Goal: Task Accomplishment & Management: Complete application form

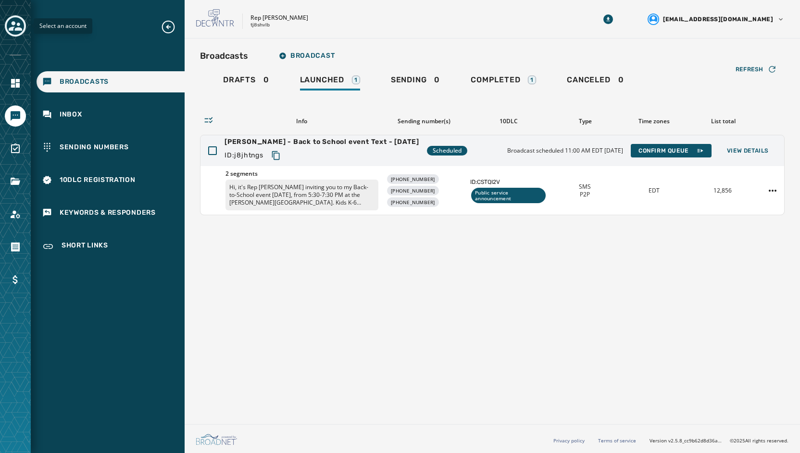
click at [15, 34] on div "Toggle account select drawer" at bounding box center [15, 25] width 17 height 17
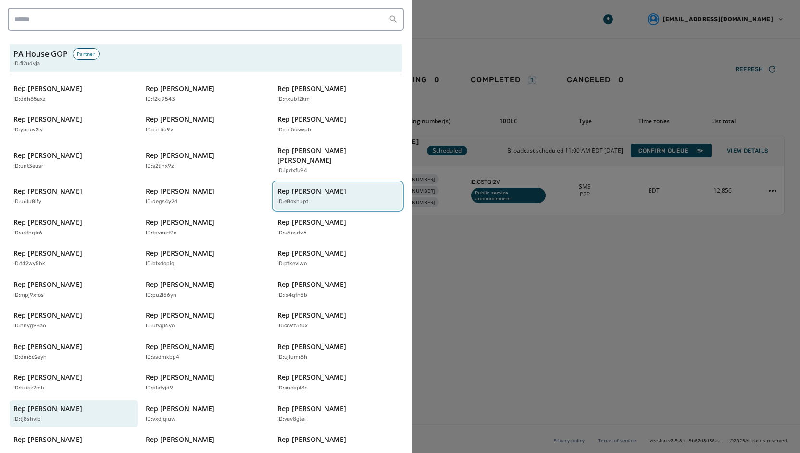
click at [307, 186] on p "Rep [PERSON_NAME]" at bounding box center [311, 191] width 69 height 10
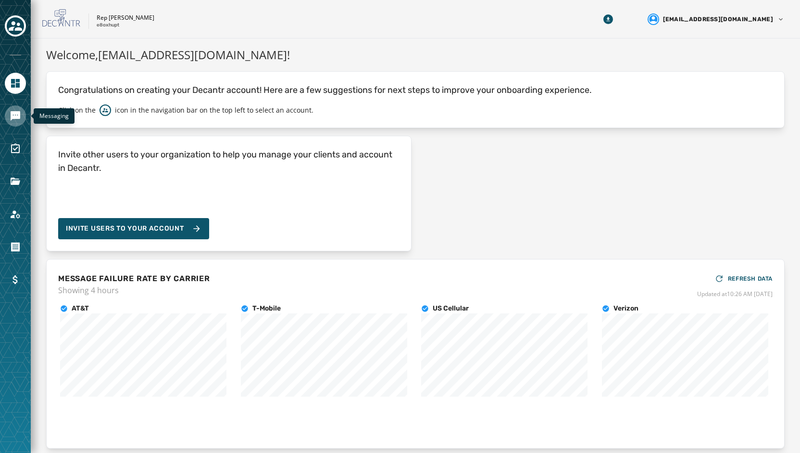
click at [14, 120] on icon "Navigate to Messaging" at bounding box center [16, 116] width 12 height 12
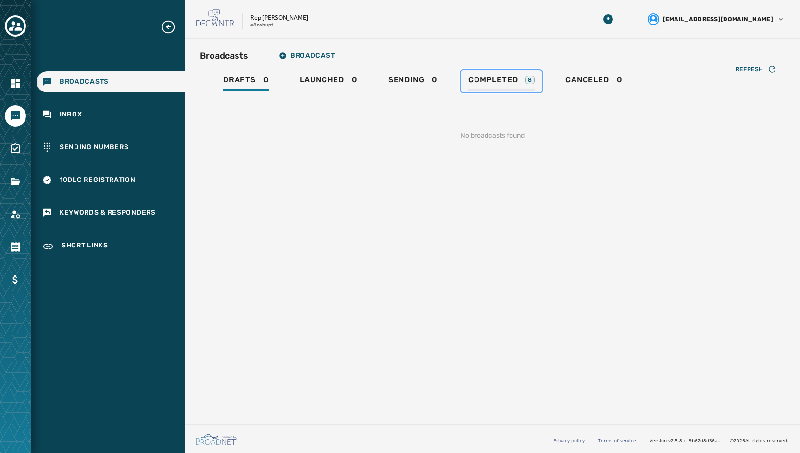
click at [503, 78] on span "Completed" at bounding box center [493, 80] width 50 height 10
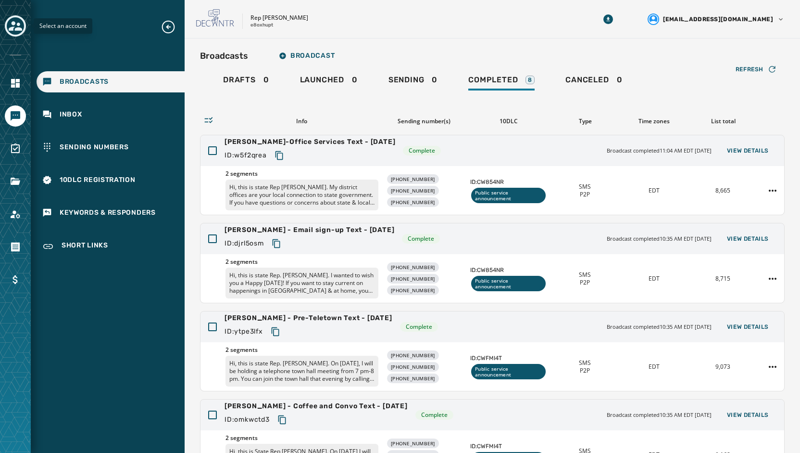
click at [21, 30] on icon "Toggle account select drawer" at bounding box center [15, 26] width 13 height 10
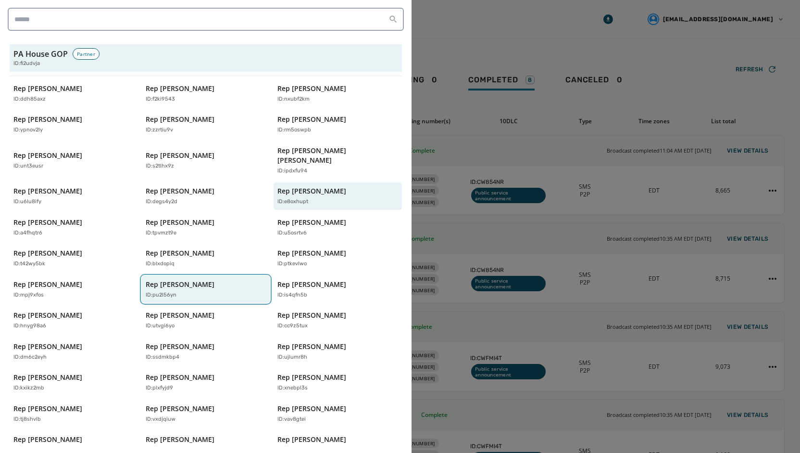
click at [193, 279] on p "Rep [PERSON_NAME]" at bounding box center [180, 284] width 69 height 10
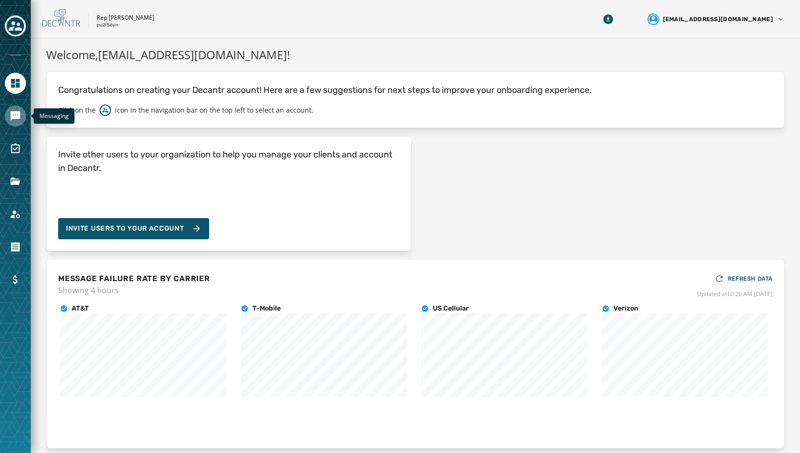
click at [8, 114] on link "Navigate to Messaging" at bounding box center [15, 115] width 21 height 21
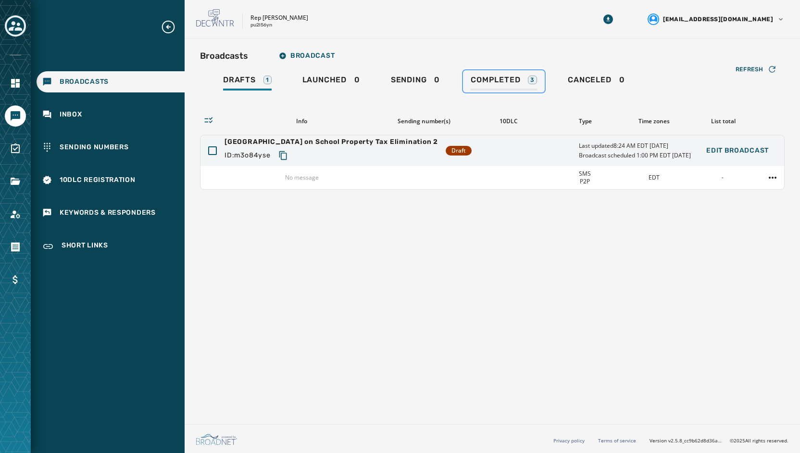
click at [482, 77] on span "Completed" at bounding box center [496, 80] width 50 height 10
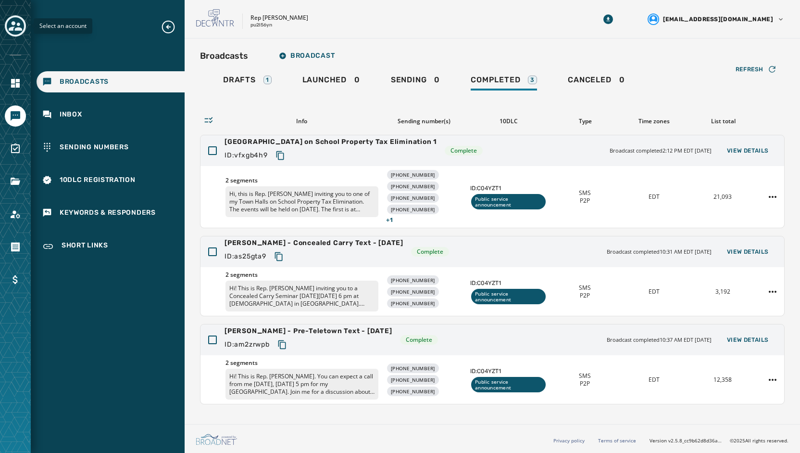
click at [18, 25] on icon "Toggle account select drawer" at bounding box center [15, 26] width 13 height 10
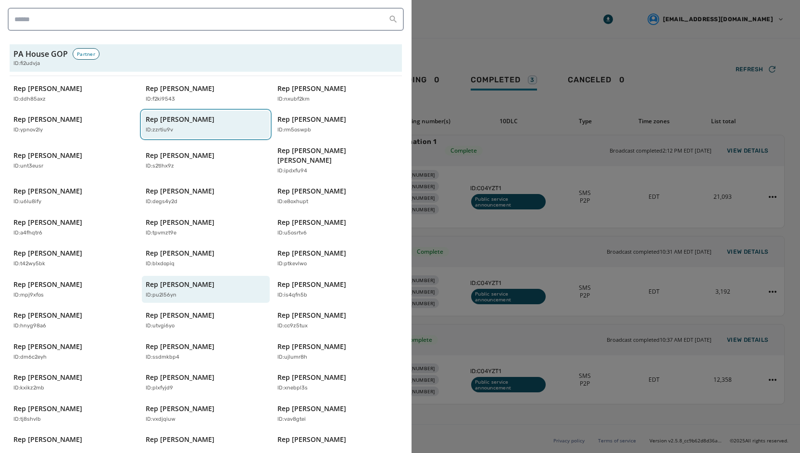
click at [168, 132] on p "ID: zzrtiu9v" at bounding box center [159, 130] width 27 height 8
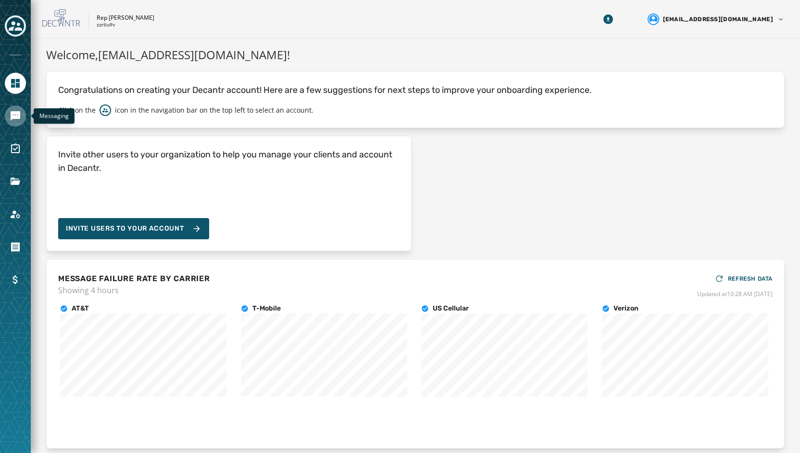
click at [15, 115] on icon "Navigate to Messaging" at bounding box center [16, 116] width 12 height 12
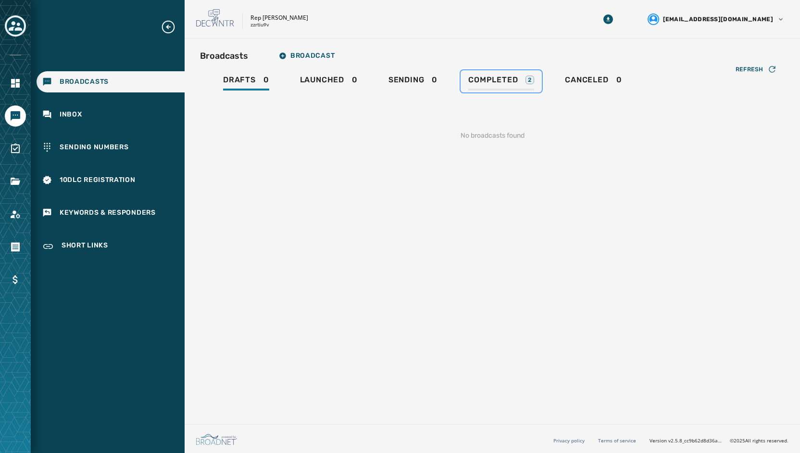
click at [493, 88] on div "Completed 2" at bounding box center [501, 82] width 66 height 15
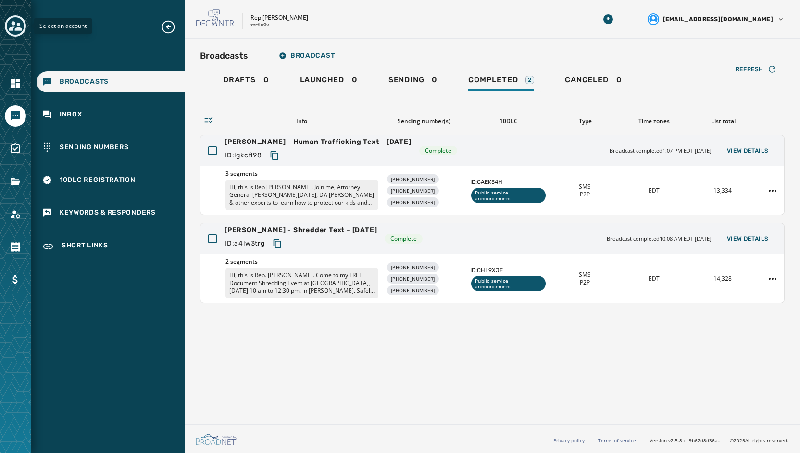
click at [15, 34] on div "Toggle account select drawer" at bounding box center [15, 25] width 17 height 17
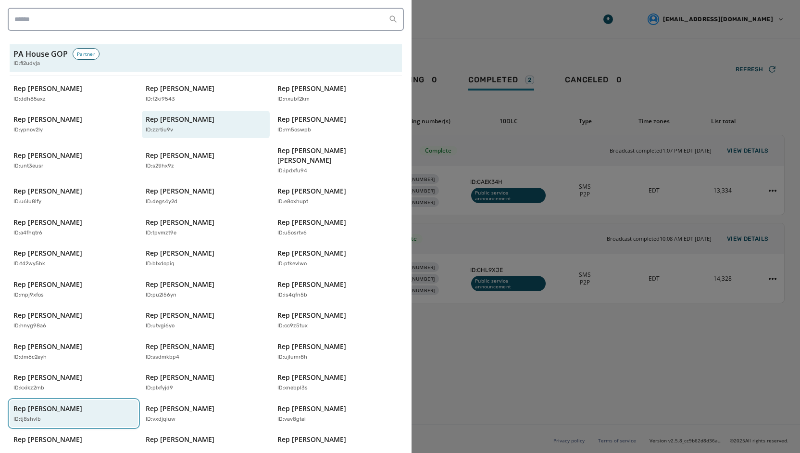
click at [36, 415] on p "ID: tj8shvlb" at bounding box center [26, 419] width 27 height 8
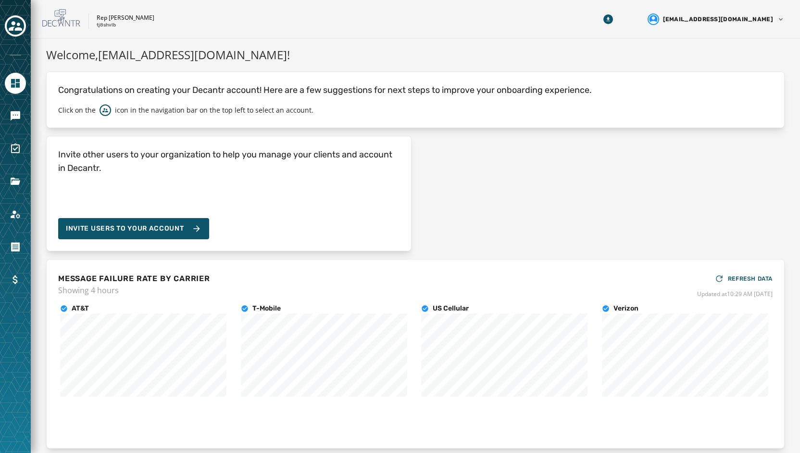
click at [594, 219] on div "Invite other users to your organization to help you manage your clients and acc…" at bounding box center [415, 193] width 739 height 115
click at [15, 119] on icon "Navigate to Messaging" at bounding box center [16, 116] width 12 height 12
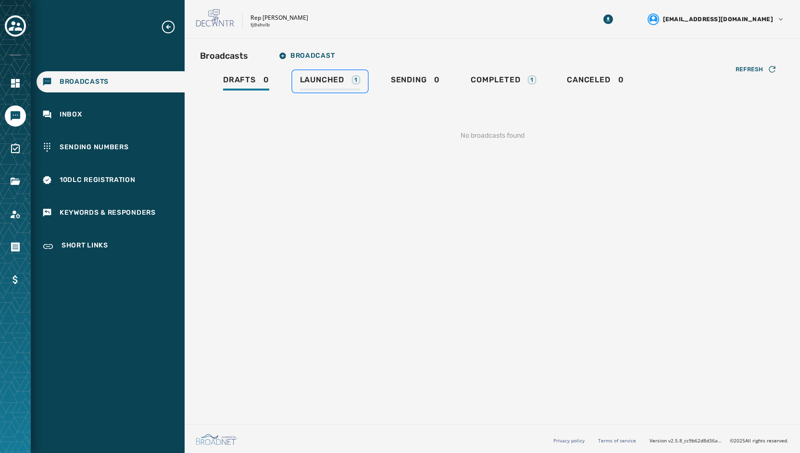
click at [335, 77] on span "Launched" at bounding box center [322, 80] width 44 height 10
click at [406, 69] on div "Broadcasts Broadcast Drafts 0 Launched 0 Sending 1 Completed 1 Canceled 0 Refre…" at bounding box center [492, 101] width 585 height 110
click at [403, 79] on span "Sending" at bounding box center [407, 80] width 36 height 10
click at [420, 83] on span "Sending" at bounding box center [407, 80] width 36 height 10
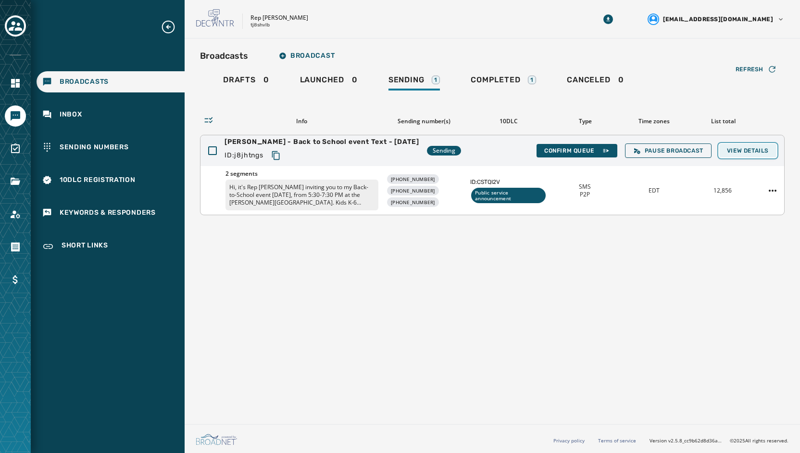
click at [750, 150] on span "View Details" at bounding box center [748, 151] width 42 height 8
click at [751, 153] on span "View Details" at bounding box center [748, 151] width 42 height 8
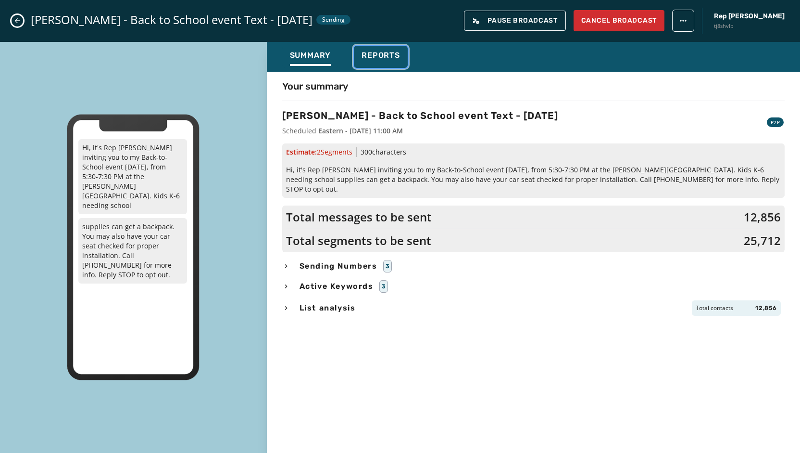
click at [390, 55] on span "Reports" at bounding box center [381, 55] width 38 height 10
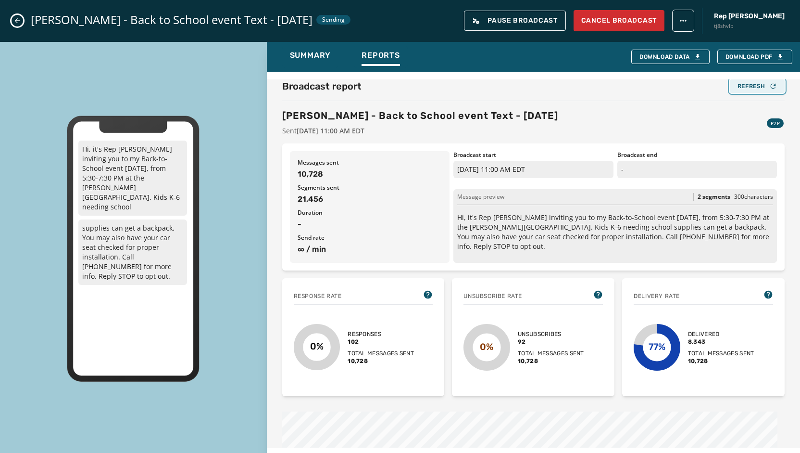
click at [738, 82] on div "Refresh" at bounding box center [757, 86] width 39 height 8
click at [743, 86] on div "Refresh" at bounding box center [757, 86] width 39 height 8
click at [738, 86] on div "Refresh" at bounding box center [757, 86] width 39 height 8
click at [754, 87] on div "Refresh" at bounding box center [757, 86] width 39 height 8
click at [787, 293] on div "Broadcast report Refresh [PERSON_NAME] - Back to School event Text - [DATE] Sen…" at bounding box center [533, 260] width 533 height 376
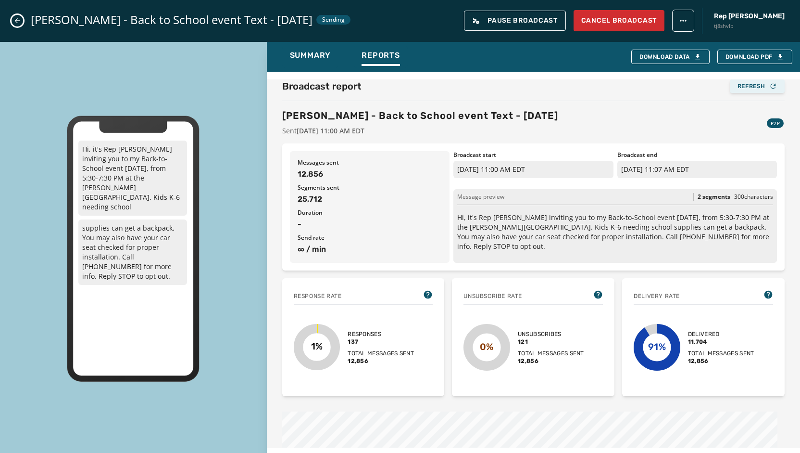
drag, startPoint x: 758, startPoint y: 97, endPoint x: 749, endPoint y: 86, distance: 14.0
click at [756, 94] on div "Broadcast report Refresh [PERSON_NAME] - Back to School event Text - [DATE] Sen…" at bounding box center [533, 107] width 503 height 56
click at [749, 86] on div "Refresh" at bounding box center [757, 86] width 39 height 8
click at [750, 91] on button "Refresh" at bounding box center [757, 85] width 55 height 13
click at [696, 126] on div "[PERSON_NAME] - Back to School event Text - [DATE] Sent [DATE] 11:00 AM EDT P2P" at bounding box center [533, 122] width 503 height 27
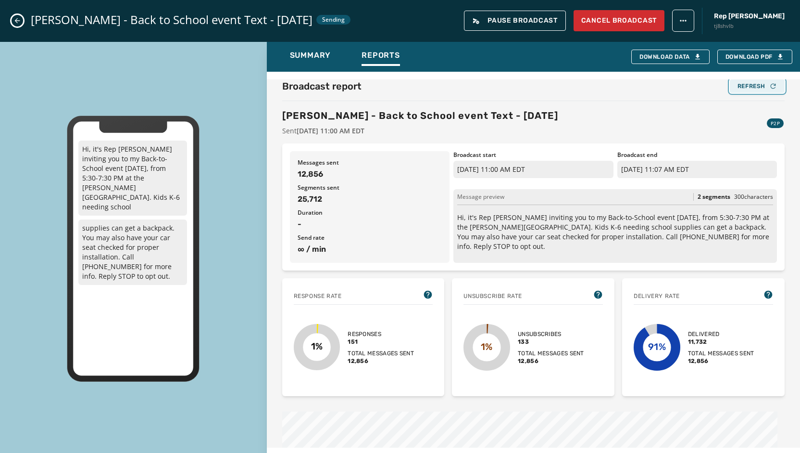
click at [758, 83] on div "Refresh" at bounding box center [757, 86] width 39 height 8
click at [16, 18] on icon "Close admin drawer" at bounding box center [17, 21] width 8 height 8
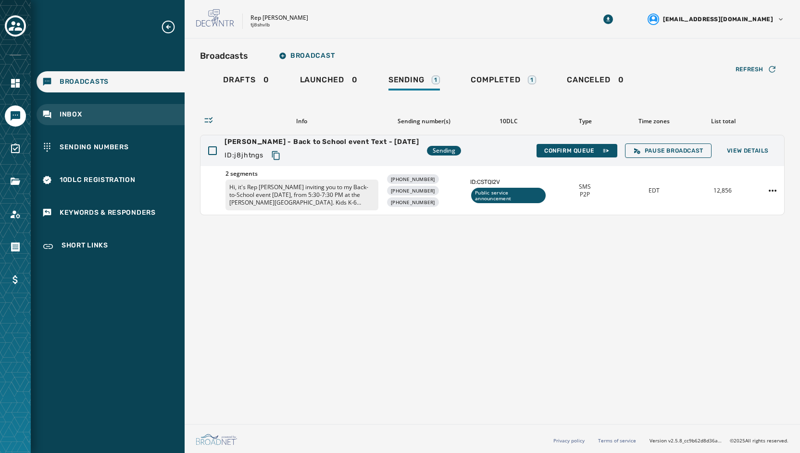
click at [79, 118] on span "Inbox" at bounding box center [71, 115] width 23 height 10
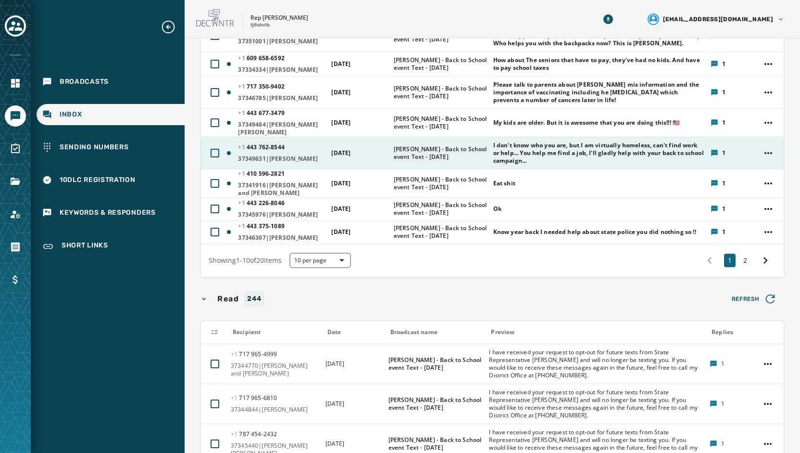
scroll to position [240, 0]
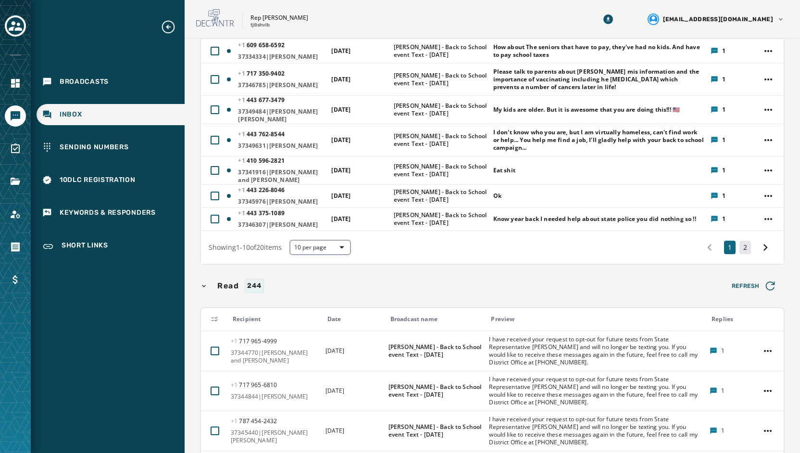
click at [740, 254] on button "2" at bounding box center [746, 246] width 12 height 13
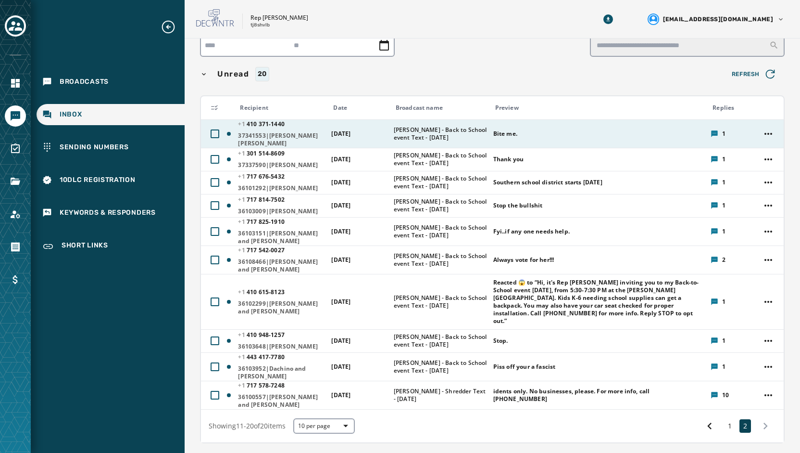
scroll to position [79, 0]
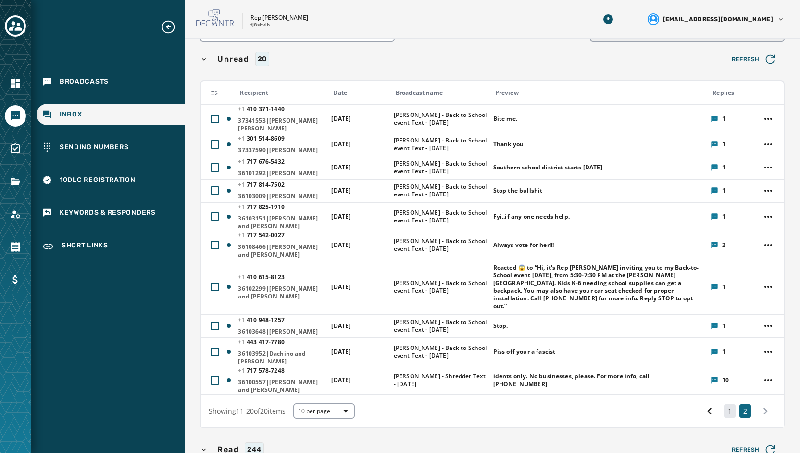
click at [725, 404] on button "1" at bounding box center [730, 410] width 12 height 13
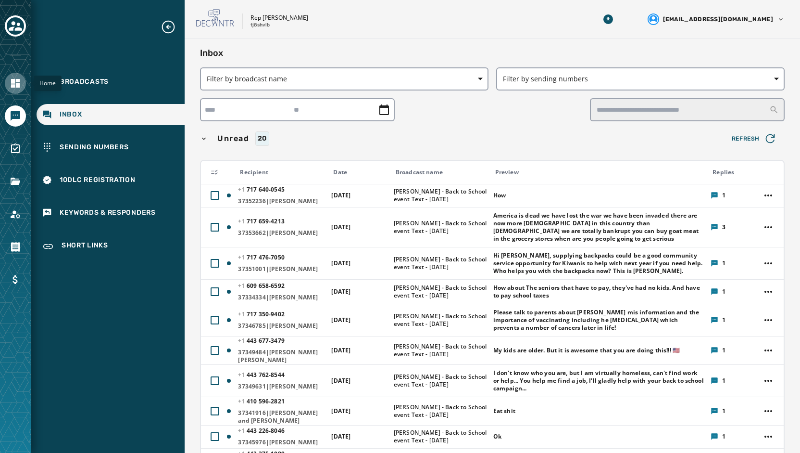
click at [14, 85] on icon "Navigate to Home" at bounding box center [15, 83] width 9 height 9
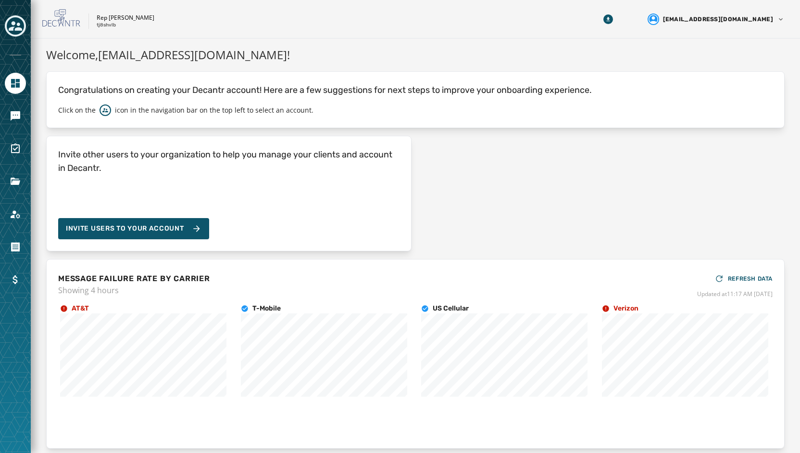
click at [13, 26] on icon "Toggle account select drawer" at bounding box center [15, 26] width 13 height 10
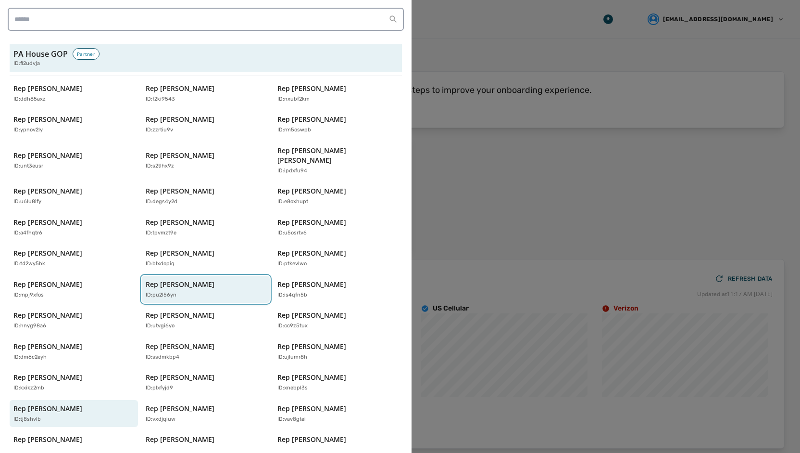
click at [199, 279] on div "Rep [PERSON_NAME] ID: pu2l56yn" at bounding box center [201, 289] width 111 height 20
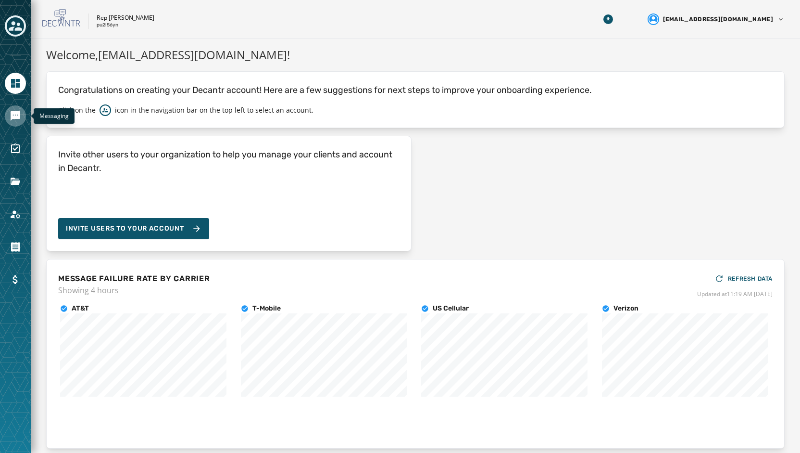
click at [16, 114] on icon "Navigate to Messaging" at bounding box center [16, 116] width 10 height 10
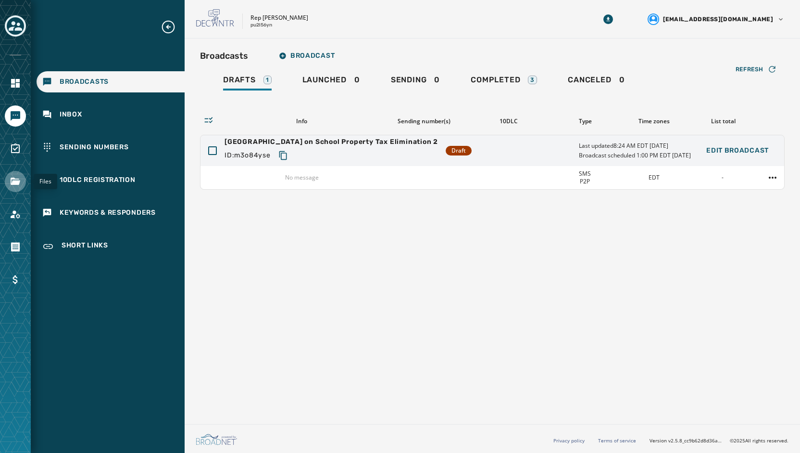
click at [7, 180] on link "Navigate to Files" at bounding box center [15, 181] width 21 height 21
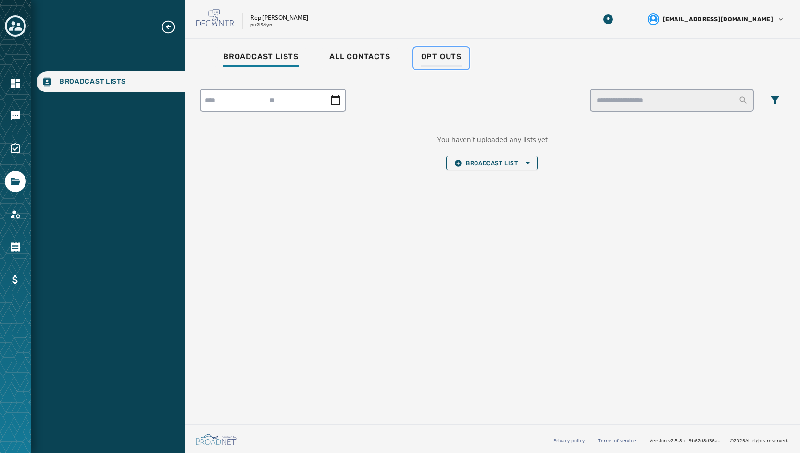
click at [450, 59] on span "Opt Outs" at bounding box center [441, 57] width 40 height 10
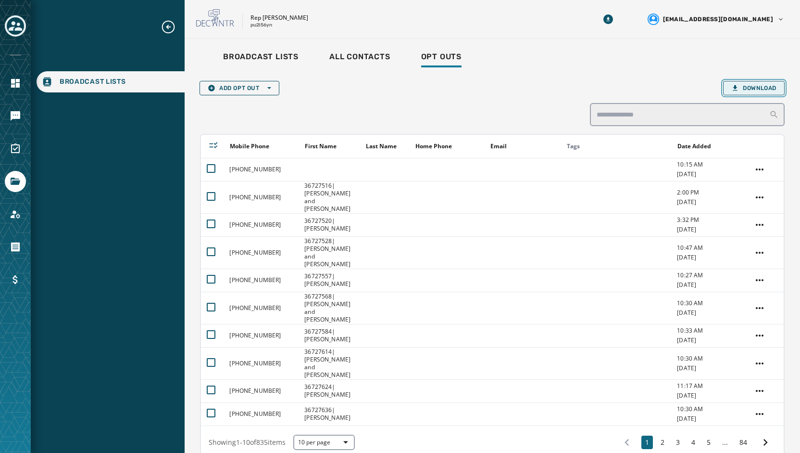
click at [740, 87] on span "Download" at bounding box center [753, 88] width 45 height 8
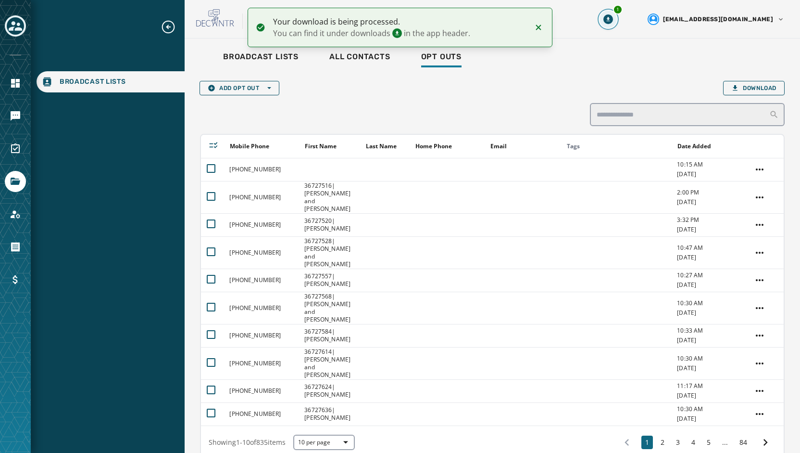
click at [613, 20] on icon "Download Menu" at bounding box center [609, 19] width 10 height 10
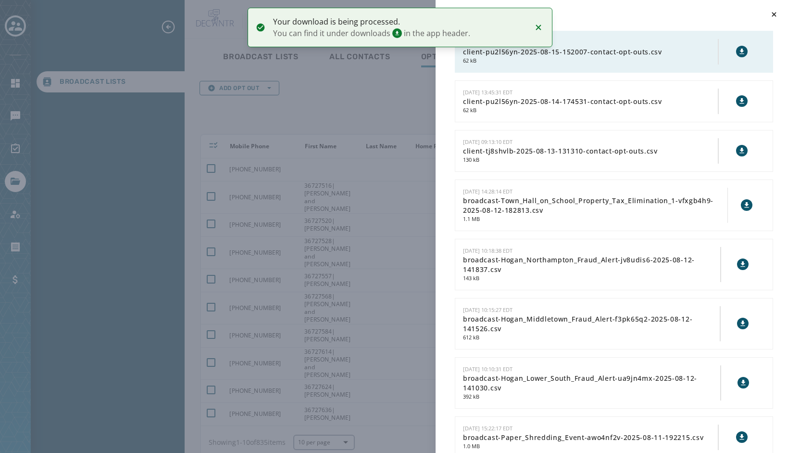
click at [740, 56] on div at bounding box center [742, 52] width 46 height 14
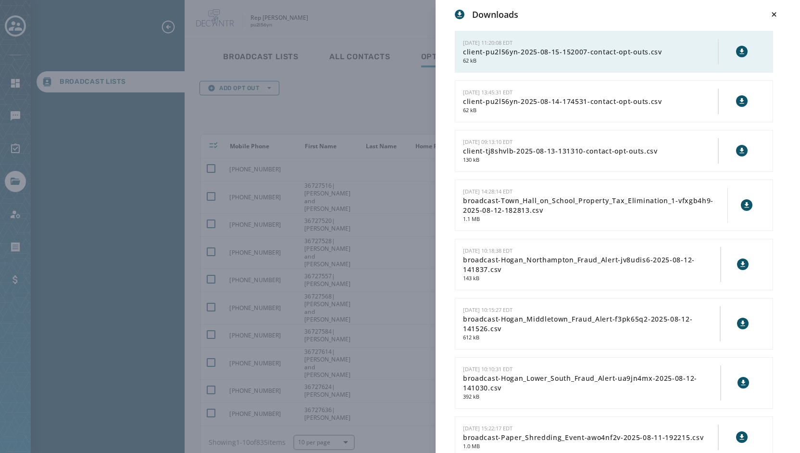
click at [369, 14] on div "Downloads [DATE] 11:20:08 EDT client-pu2l56yn-2025-08-15-152007-contact-opt-out…" at bounding box center [400, 226] width 800 height 453
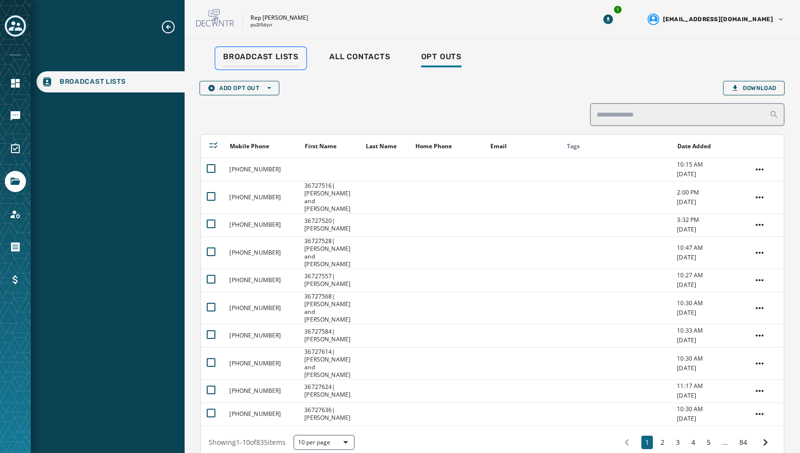
click at [259, 57] on span "Broadcast Lists" at bounding box center [260, 57] width 75 height 10
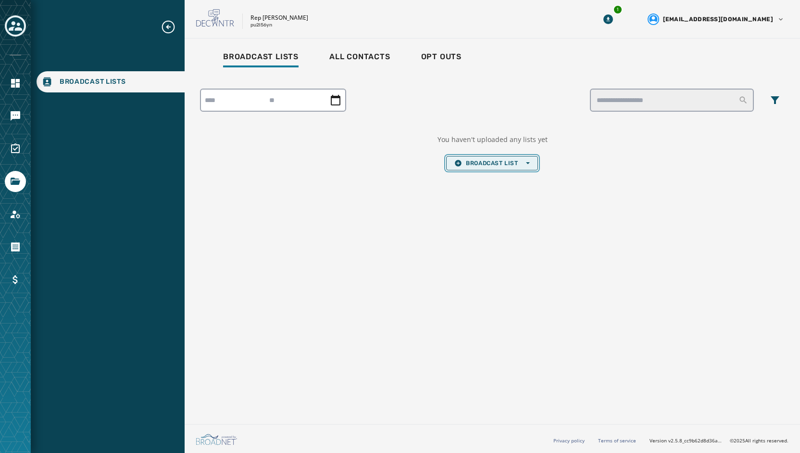
click at [481, 165] on span "Broadcast List Open options" at bounding box center [491, 163] width 75 height 8
click at [483, 180] on span "Upload List" at bounding box center [491, 178] width 75 height 8
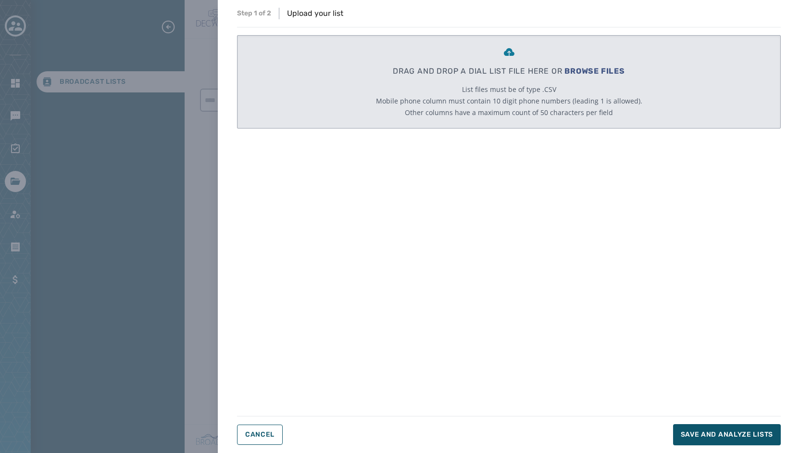
click at [573, 68] on span "BROWSE FILES" at bounding box center [595, 70] width 61 height 9
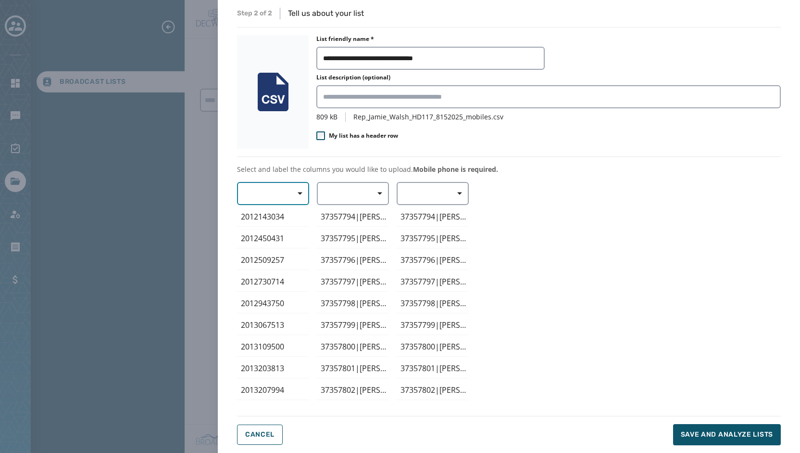
click at [280, 193] on button "button" at bounding box center [273, 193] width 72 height 23
click at [278, 214] on span "Mobile Phone" at bounding box center [271, 216] width 44 height 10
click at [385, 198] on span "button" at bounding box center [376, 193] width 23 height 19
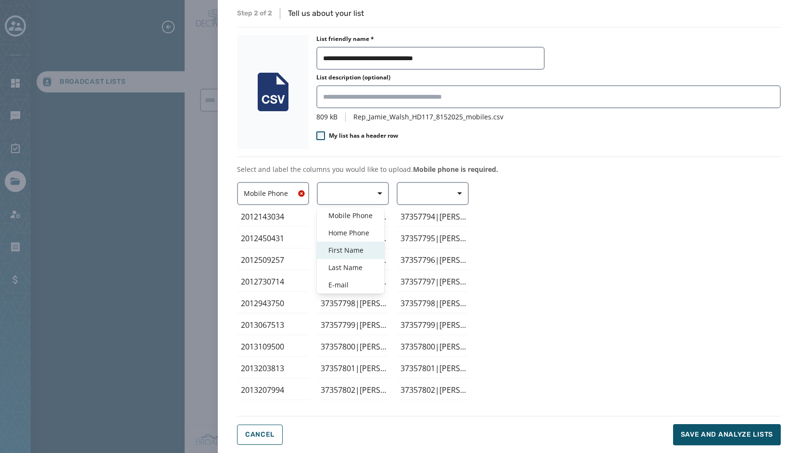
click at [361, 249] on span "First Name" at bounding box center [350, 250] width 44 height 10
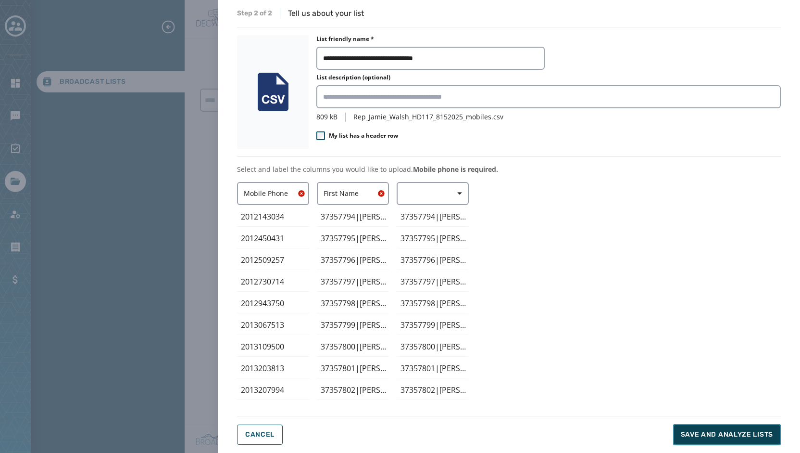
click at [765, 436] on span "Save and analyze lists" at bounding box center [727, 434] width 92 height 10
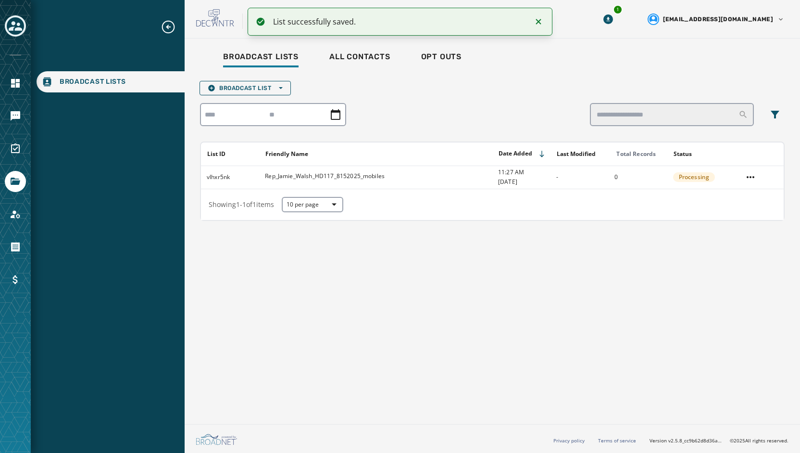
click at [465, 301] on div "Broadcast Lists All Contacts Opt Outs Broadcast List Open options List ID Frien…" at bounding box center [493, 228] width 616 height 381
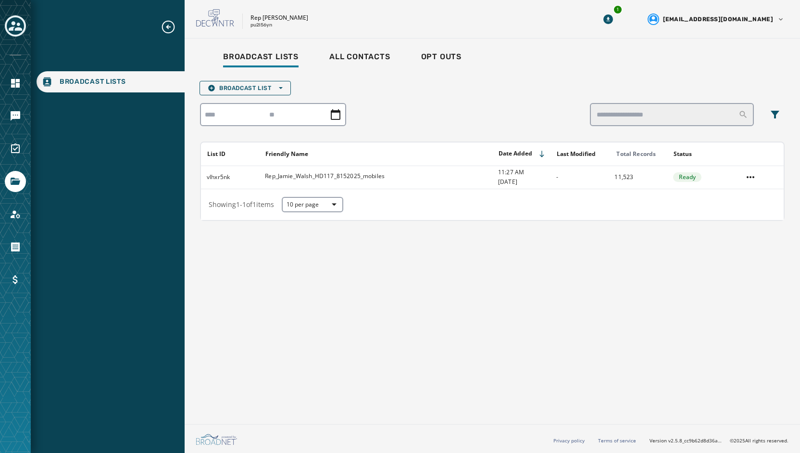
click at [13, 26] on icon "Toggle account select drawer" at bounding box center [15, 25] width 13 height 13
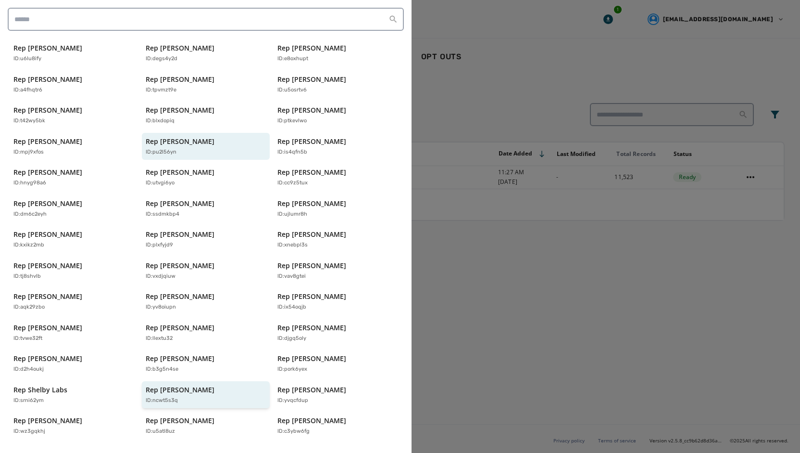
scroll to position [190, 0]
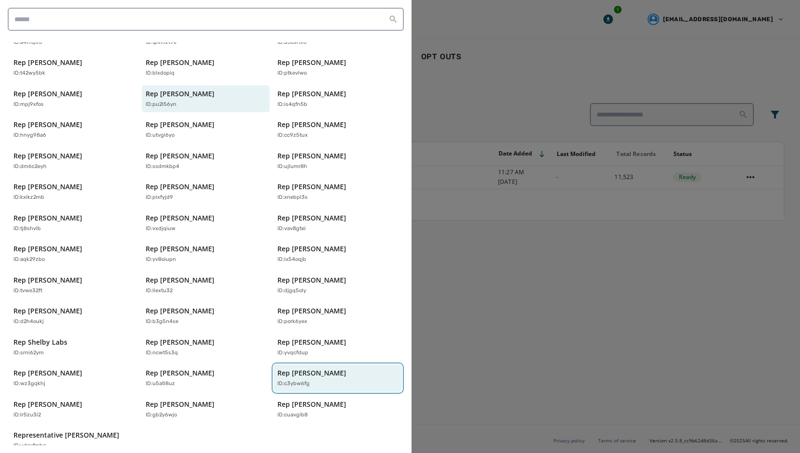
click at [306, 368] on p "Rep [PERSON_NAME]" at bounding box center [311, 373] width 69 height 10
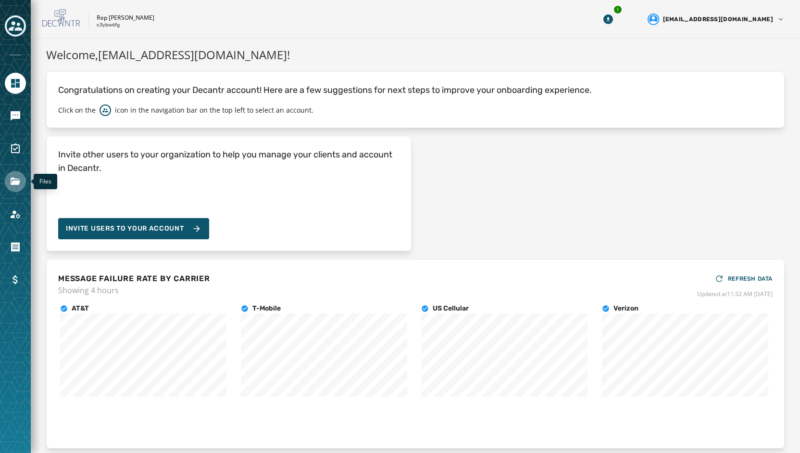
click at [18, 181] on icon "Navigate to Files" at bounding box center [16, 180] width 10 height 7
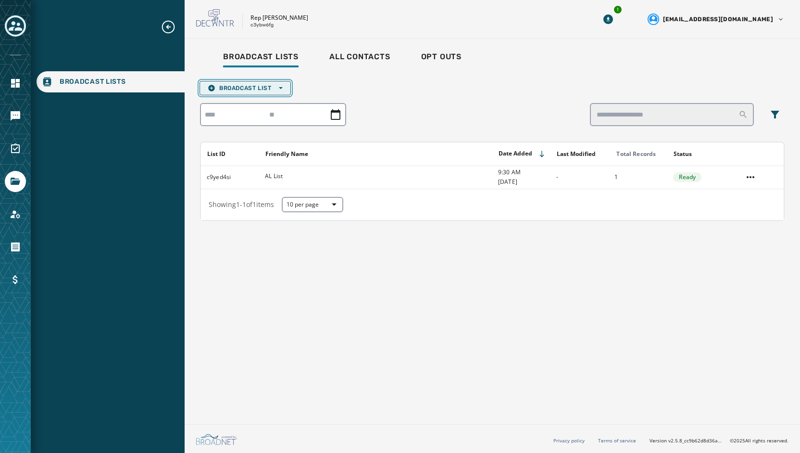
click at [237, 83] on button "Broadcast List Open options" at bounding box center [245, 88] width 91 height 14
click at [249, 101] on span "Upload List" at bounding box center [245, 103] width 75 height 8
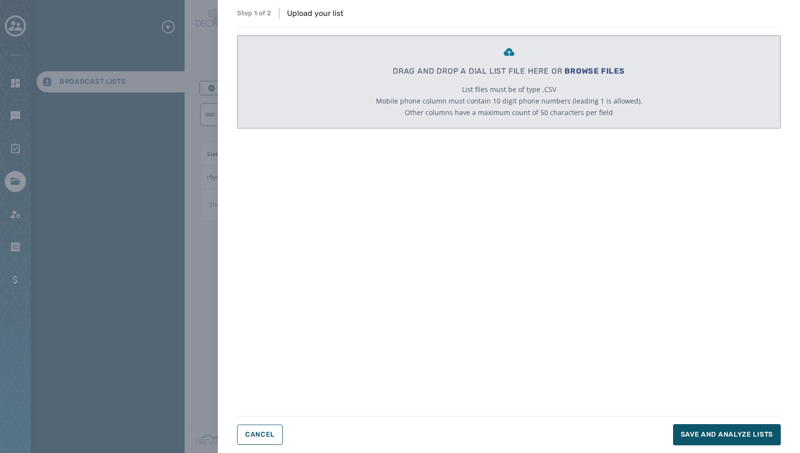
click at [597, 71] on span "BROWSE FILES" at bounding box center [595, 70] width 61 height 9
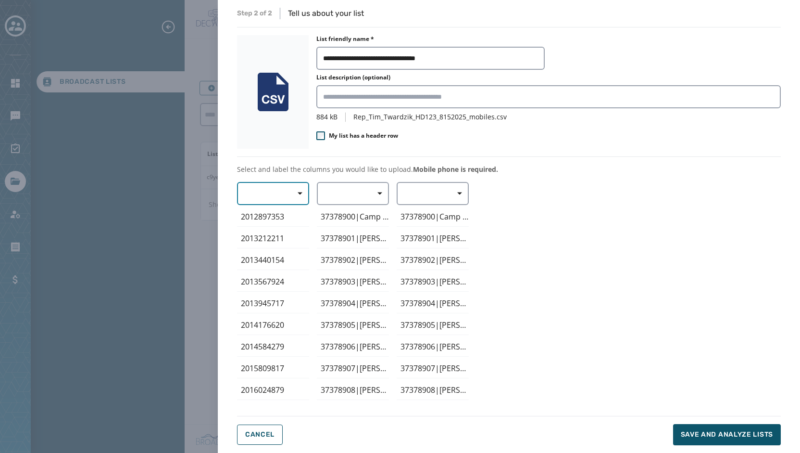
click at [291, 191] on span "button" at bounding box center [296, 193] width 23 height 19
click at [277, 212] on span "Mobile Phone" at bounding box center [271, 216] width 44 height 10
click at [387, 189] on span "button" at bounding box center [376, 193] width 23 height 19
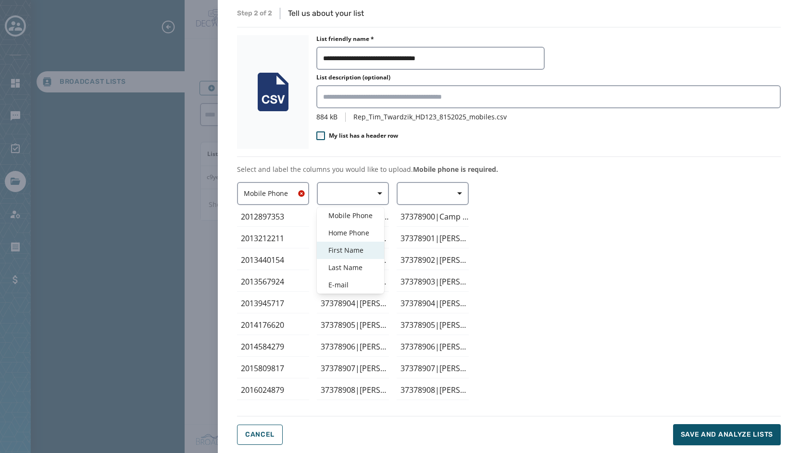
click at [357, 247] on span "First Name" at bounding box center [350, 250] width 44 height 10
click at [637, 211] on div "Mobile Phone ﻿2012897353 2013212211 2013440154 2013567924 2013945717 2014176620…" at bounding box center [509, 293] width 544 height 222
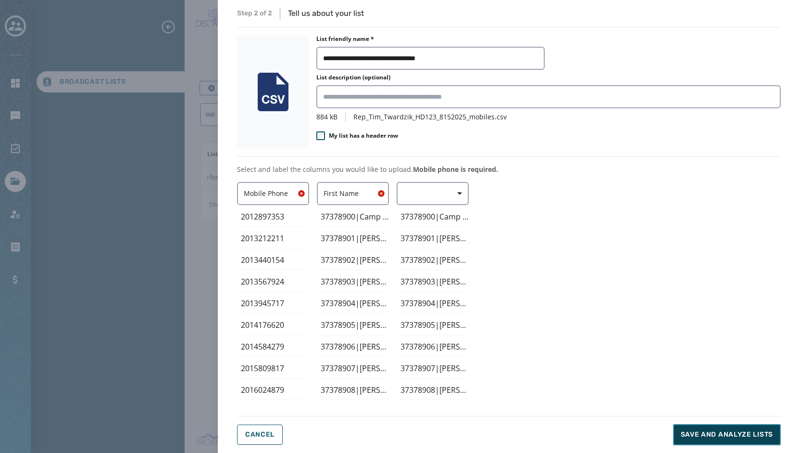
click at [714, 439] on span "Save and analyze lists" at bounding box center [727, 434] width 92 height 10
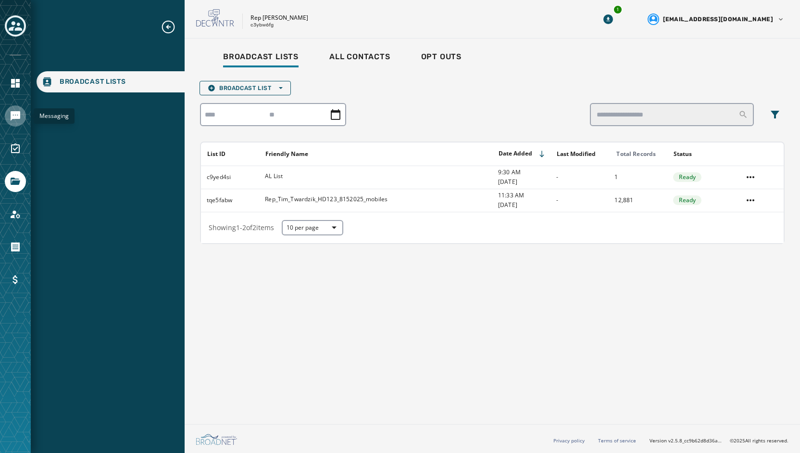
click at [17, 111] on icon "Navigate to Messaging" at bounding box center [16, 116] width 10 height 10
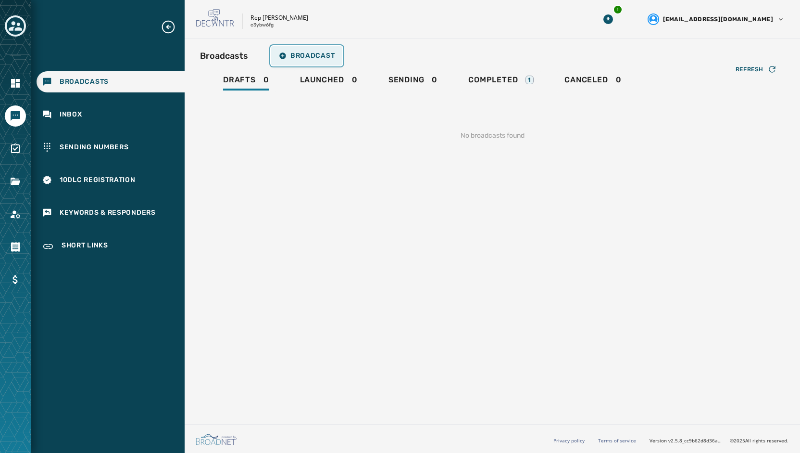
click at [310, 54] on span "Broadcast" at bounding box center [307, 56] width 56 height 8
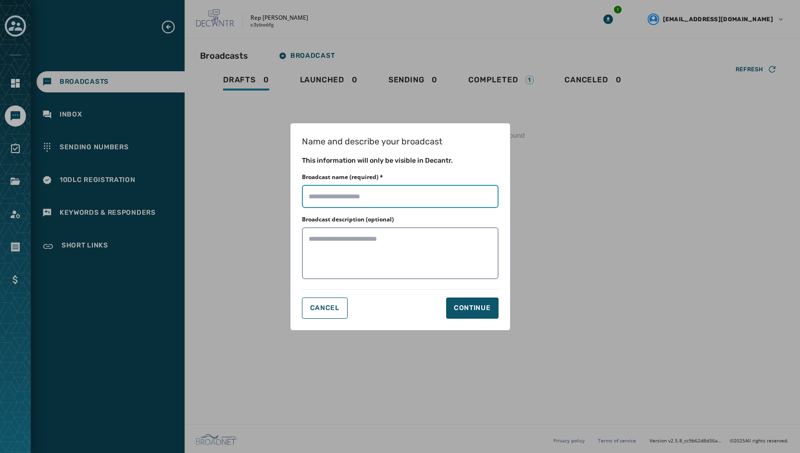
click at [390, 201] on input "Broadcast name (required) *" at bounding box center [400, 196] width 197 height 23
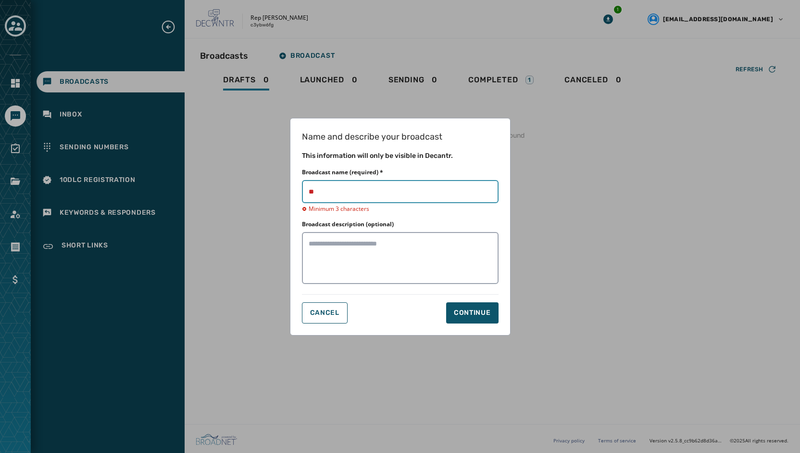
type input "*"
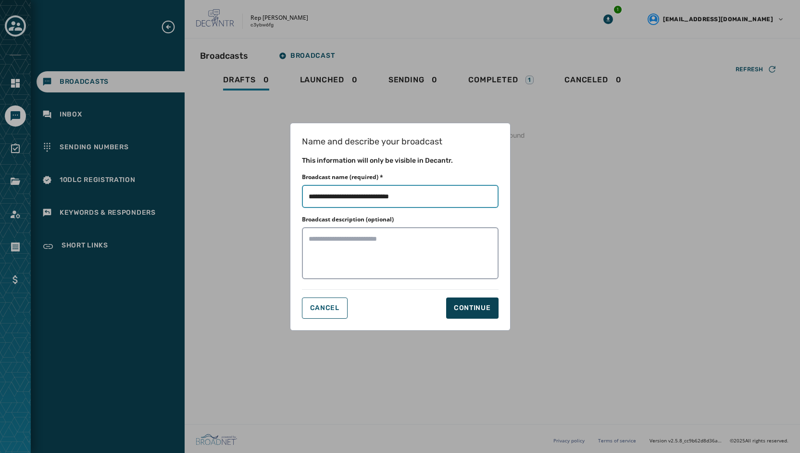
type input "**********"
click at [467, 304] on div "Continue" at bounding box center [472, 308] width 37 height 10
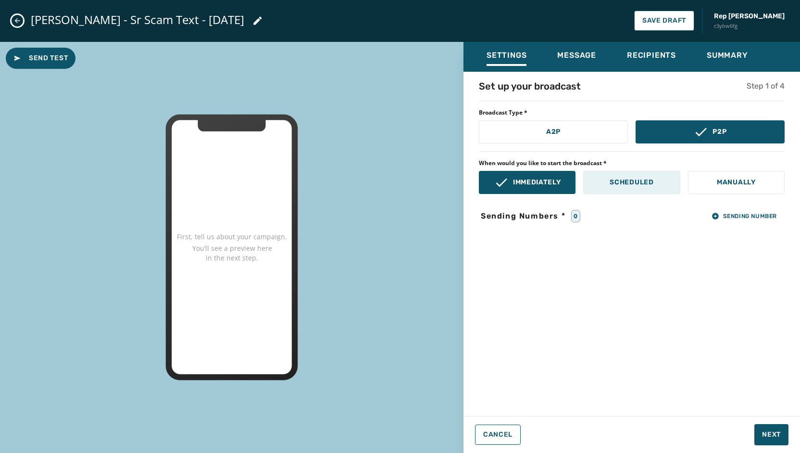
click at [611, 181] on p "Scheduled" at bounding box center [632, 182] width 44 height 10
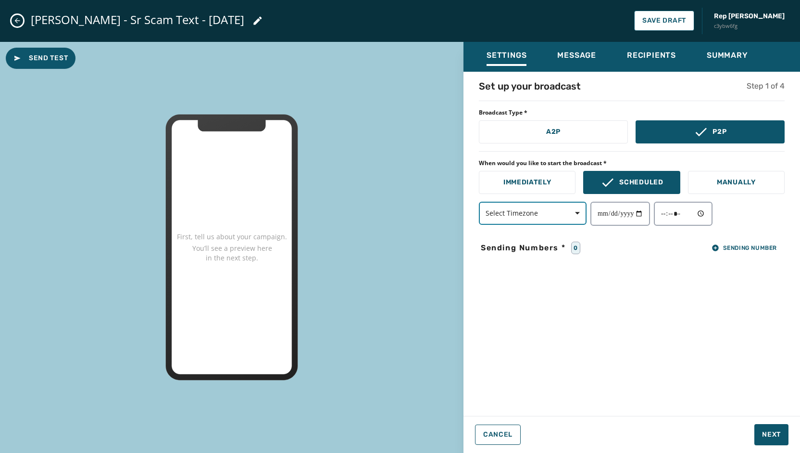
click at [542, 212] on span "Select Timezone" at bounding box center [533, 213] width 94 height 10
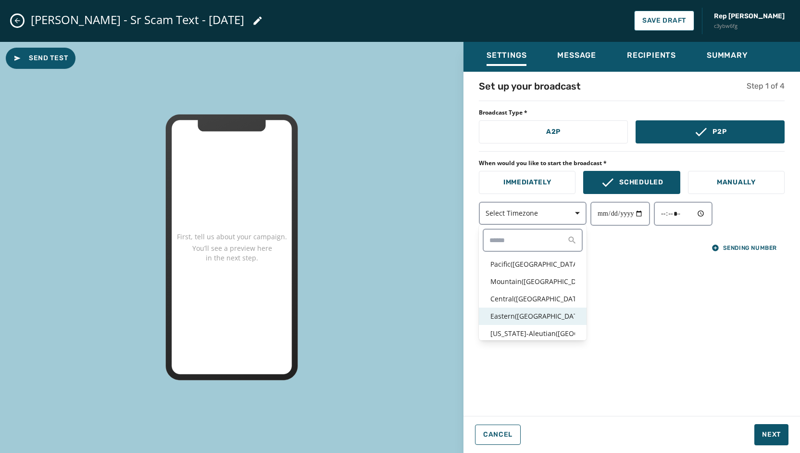
click at [530, 320] on p "Eastern ( [GEOGRAPHIC_DATA] / [GEOGRAPHIC_DATA] )" at bounding box center [532, 316] width 85 height 10
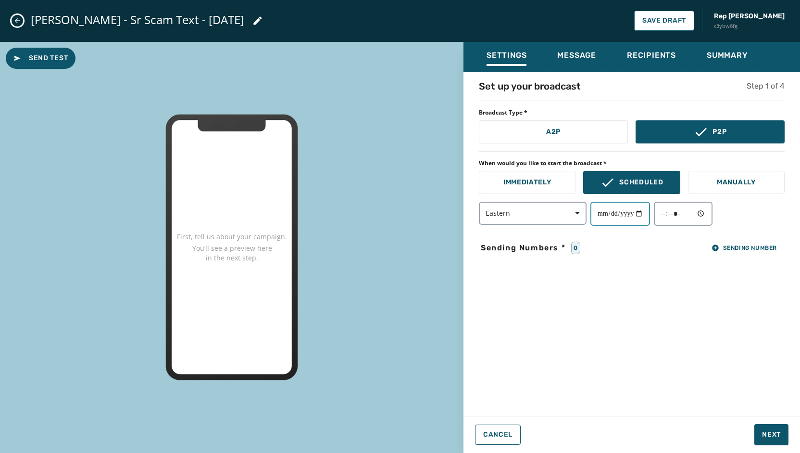
click at [646, 214] on input "date" at bounding box center [621, 213] width 60 height 24
type input "**********"
click at [710, 213] on input "time" at bounding box center [683, 213] width 59 height 24
click at [681, 214] on input "*****" at bounding box center [683, 213] width 59 height 24
click at [690, 213] on input "*****" at bounding box center [683, 213] width 59 height 24
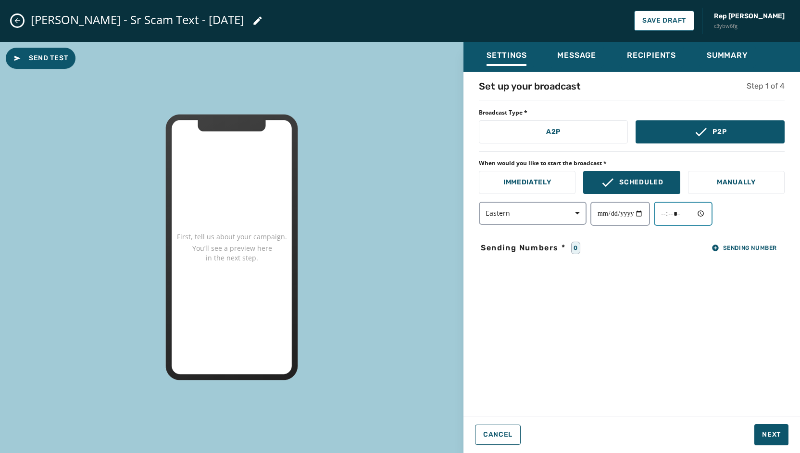
click at [679, 215] on input "*****" at bounding box center [683, 213] width 59 height 24
click at [665, 225] on div "**********" at bounding box center [632, 240] width 337 height 323
click at [665, 214] on input "*****" at bounding box center [683, 213] width 59 height 24
click at [687, 211] on input "*****" at bounding box center [683, 213] width 59 height 24
click at [621, 217] on input "**********" at bounding box center [621, 213] width 60 height 24
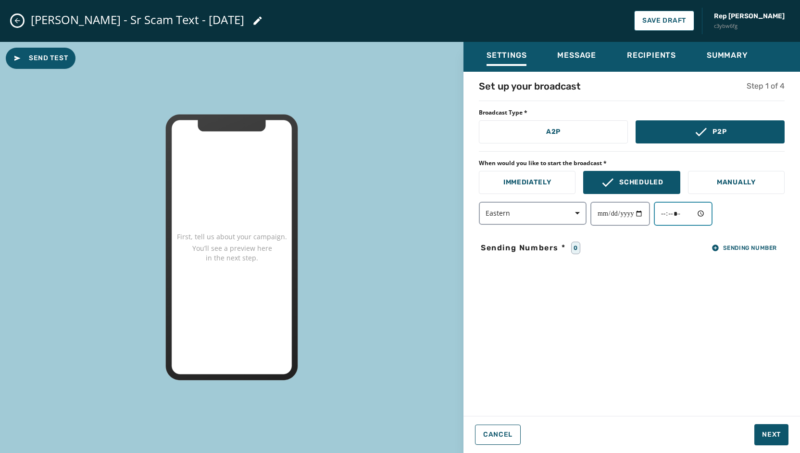
click at [672, 210] on input "*****" at bounding box center [683, 213] width 59 height 24
click at [682, 213] on input "*****" at bounding box center [683, 213] width 59 height 24
drag, startPoint x: 682, startPoint y: 213, endPoint x: 681, endPoint y: 220, distance: 7.3
click at [681, 220] on input "*****" at bounding box center [683, 213] width 59 height 24
click at [679, 212] on input "*****" at bounding box center [683, 213] width 59 height 24
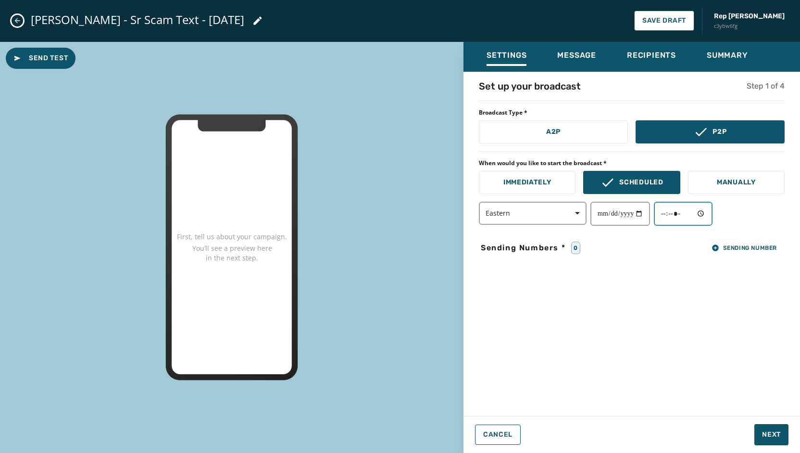
click at [708, 213] on input "*****" at bounding box center [683, 213] width 59 height 24
type input "*****"
click at [748, 213] on div "**********" at bounding box center [632, 213] width 306 height 24
click at [738, 248] on span "Sending Number" at bounding box center [744, 248] width 65 height 8
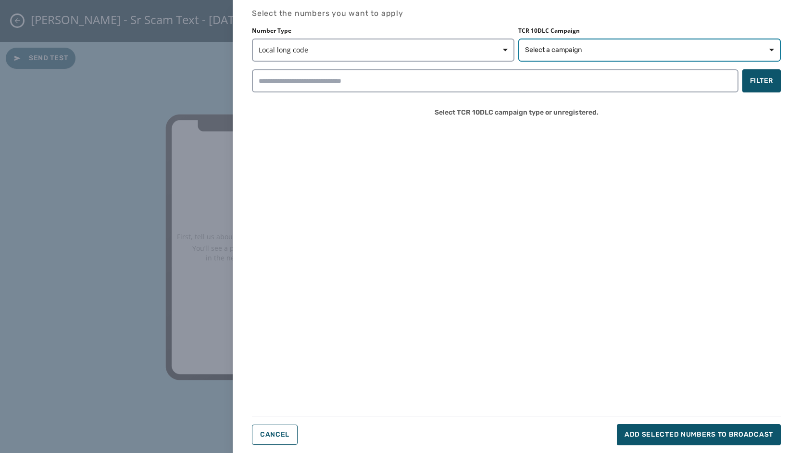
click at [610, 52] on span "Select a campaign" at bounding box center [649, 50] width 249 height 10
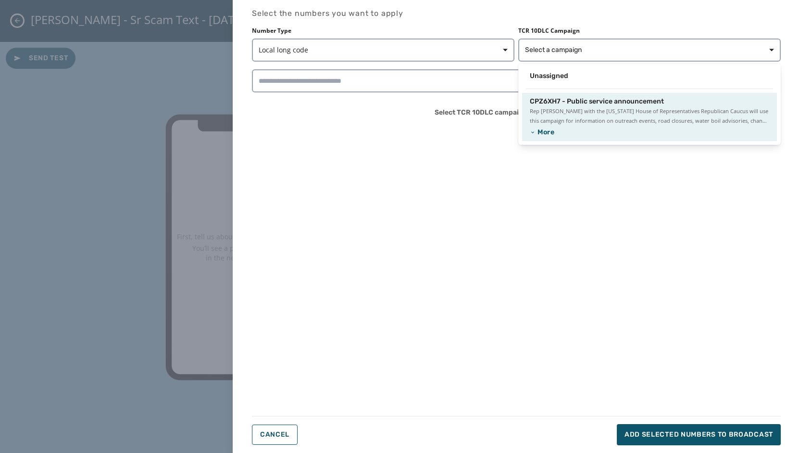
click at [599, 100] on span "CPZ6XH7 - Public service announcement" at bounding box center [597, 102] width 134 height 10
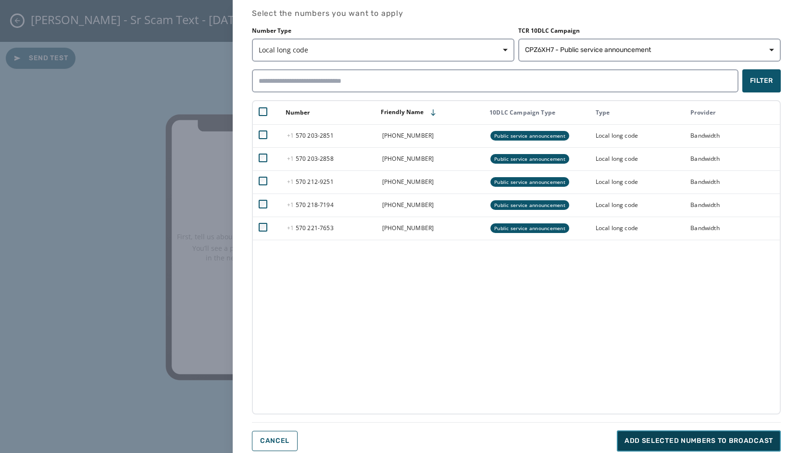
click at [710, 435] on button "Add selected numbers to broadcast" at bounding box center [699, 440] width 164 height 21
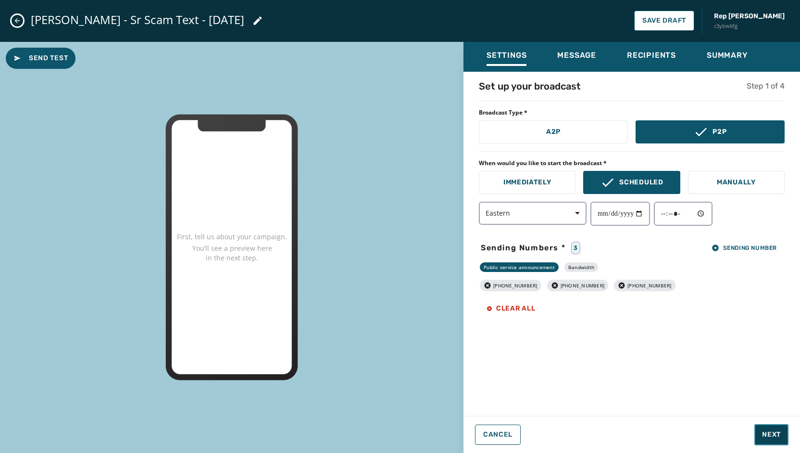
click at [773, 430] on span "Next" at bounding box center [771, 434] width 19 height 10
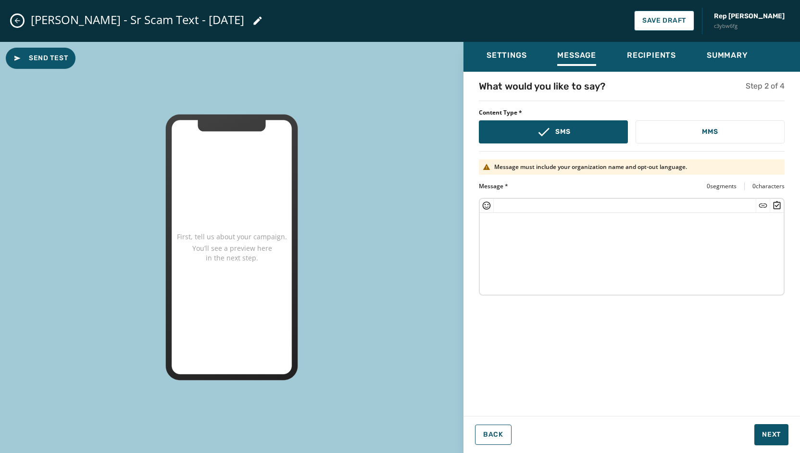
click at [510, 239] on textarea at bounding box center [632, 252] width 304 height 79
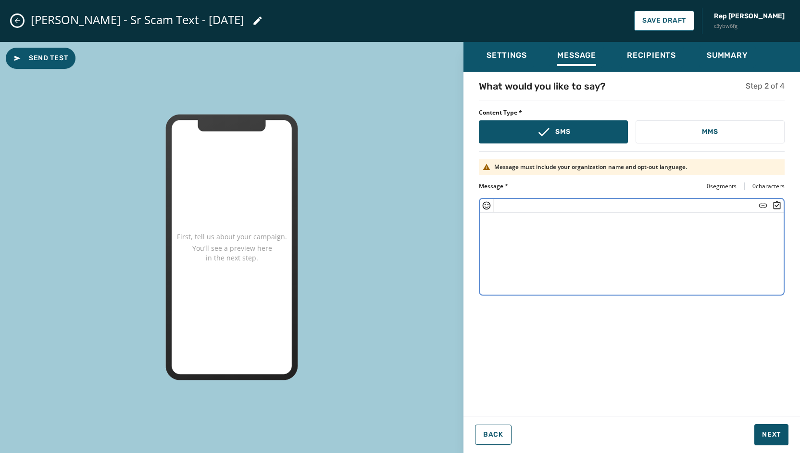
paste textarea "**********"
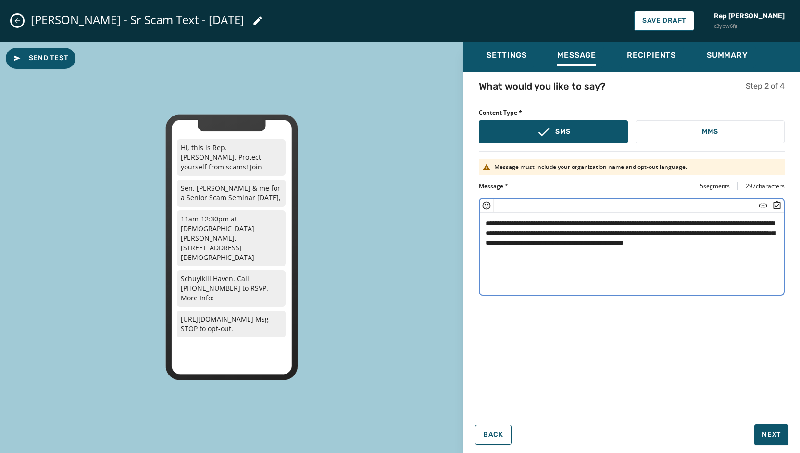
drag, startPoint x: 561, startPoint y: 252, endPoint x: 483, endPoint y: 250, distance: 77.4
click at [483, 250] on textarea "**********" at bounding box center [632, 252] width 304 height 79
click at [486, 223] on textarea "**********" at bounding box center [632, 252] width 304 height 79
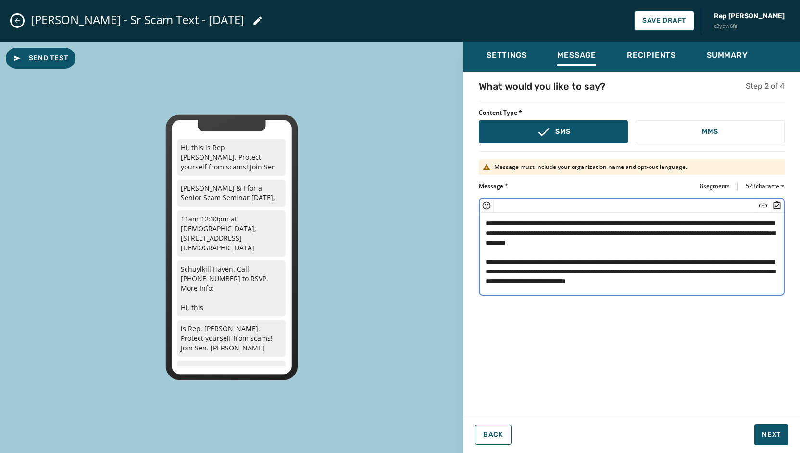
click at [766, 207] on icon "Insert Short Link" at bounding box center [763, 206] width 10 height 10
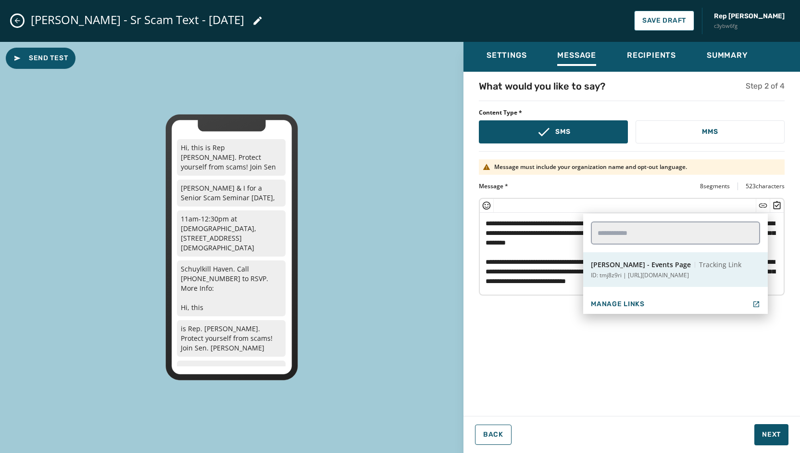
click at [666, 265] on div "[PERSON_NAME] - Events Page Tracking Link" at bounding box center [666, 265] width 151 height 10
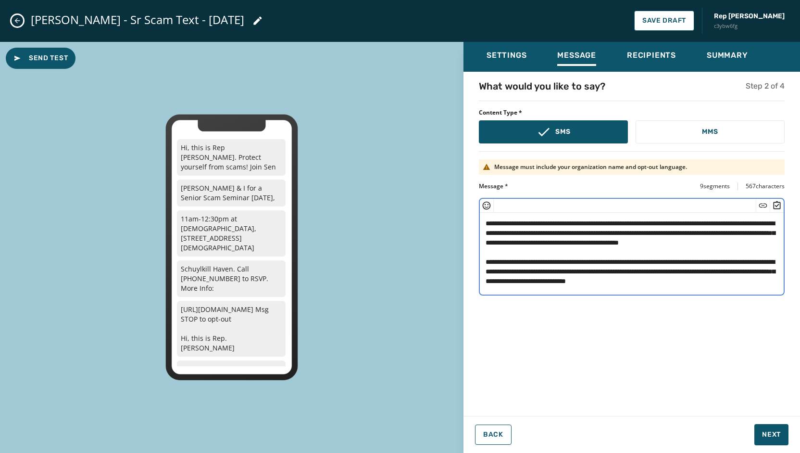
scroll to position [19, 0]
drag, startPoint x: 511, startPoint y: 284, endPoint x: 479, endPoint y: 244, distance: 51.0
click at [479, 244] on div "**********" at bounding box center [632, 247] width 306 height 98
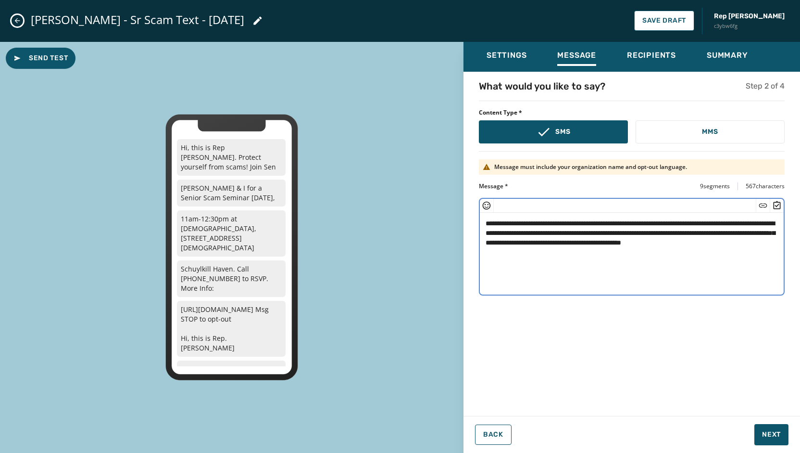
scroll to position [0, 0]
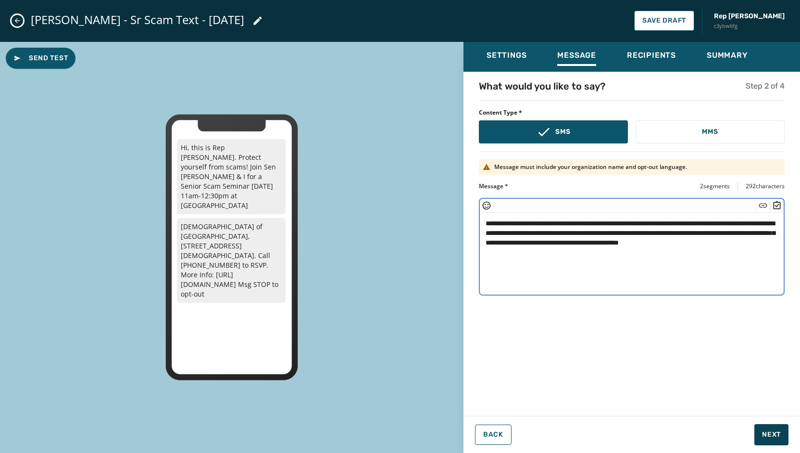
type textarea "**********"
click at [771, 432] on span "Next" at bounding box center [771, 434] width 19 height 10
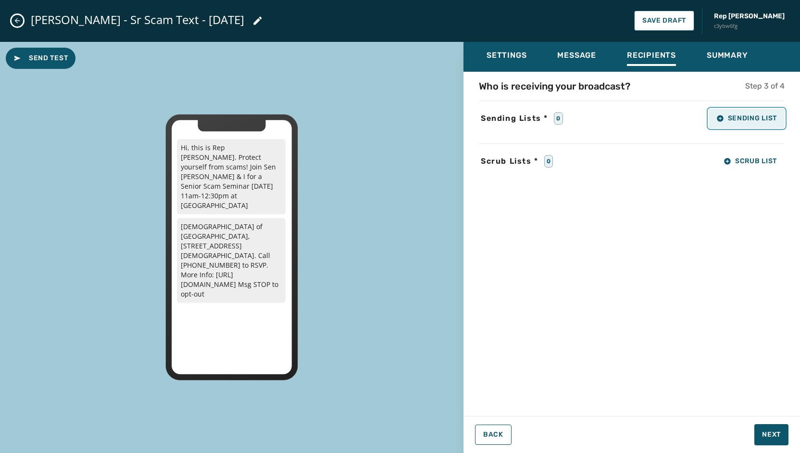
click at [747, 115] on span "Sending List" at bounding box center [747, 118] width 61 height 8
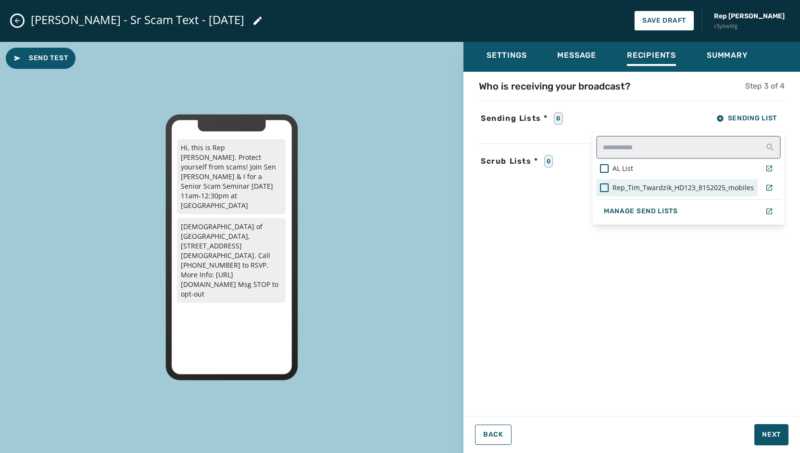
click at [612, 188] on div "Rep_Tim_Twardzik_HD123_8152025_mobiles" at bounding box center [677, 188] width 154 height 10
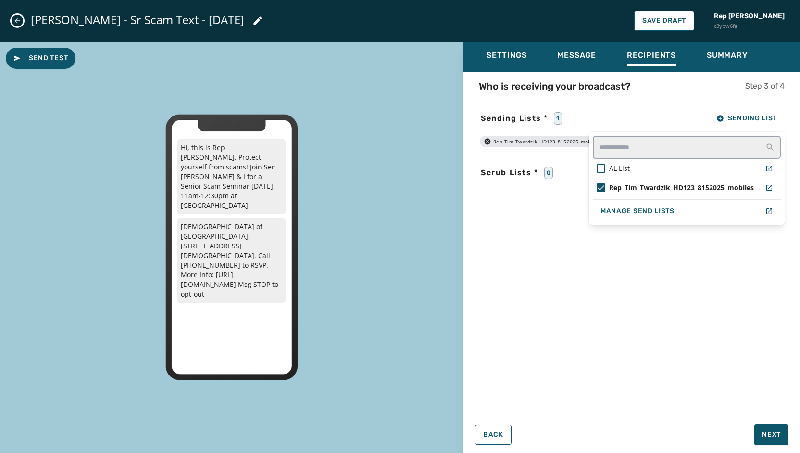
click at [774, 439] on div "Settings Message Recipients Summary Who is receiving your broadcast? Step 3 of …" at bounding box center [632, 243] width 337 height 403
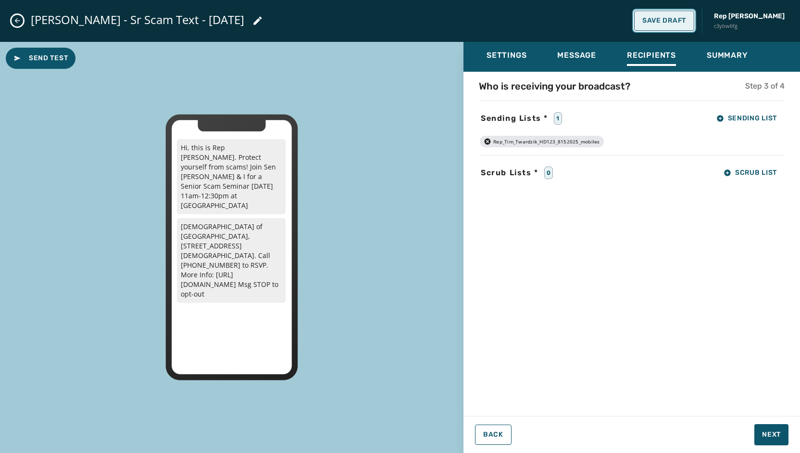
click at [676, 17] on span "Save Draft" at bounding box center [664, 21] width 44 height 8
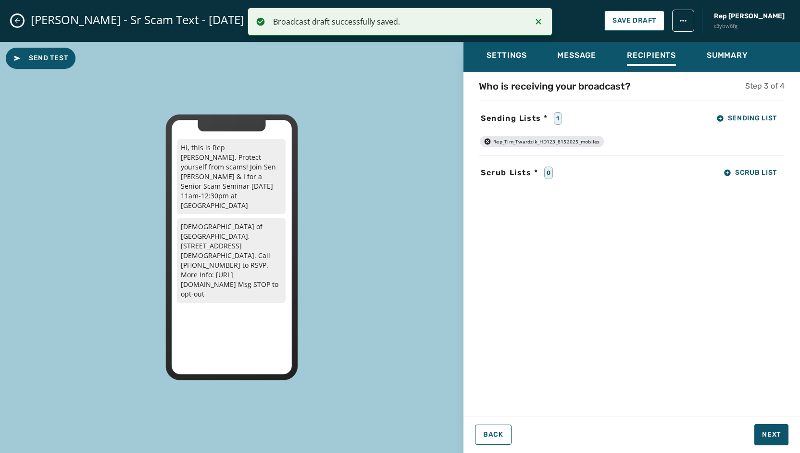
click at [10, 18] on div "[PERSON_NAME] - Sr Scam Text - [DATE] Save Draft Rep [PERSON_NAME] c3ybw6fg" at bounding box center [400, 21] width 800 height 42
click at [11, 19] on div "[PERSON_NAME] - Sr Scam Text - [DATE] Save Draft Rep [PERSON_NAME] c3ybw6fg" at bounding box center [400, 21] width 800 height 42
click at [20, 23] on icon "Close admin drawer" at bounding box center [17, 21] width 8 height 8
